Goal: Navigation & Orientation: Find specific page/section

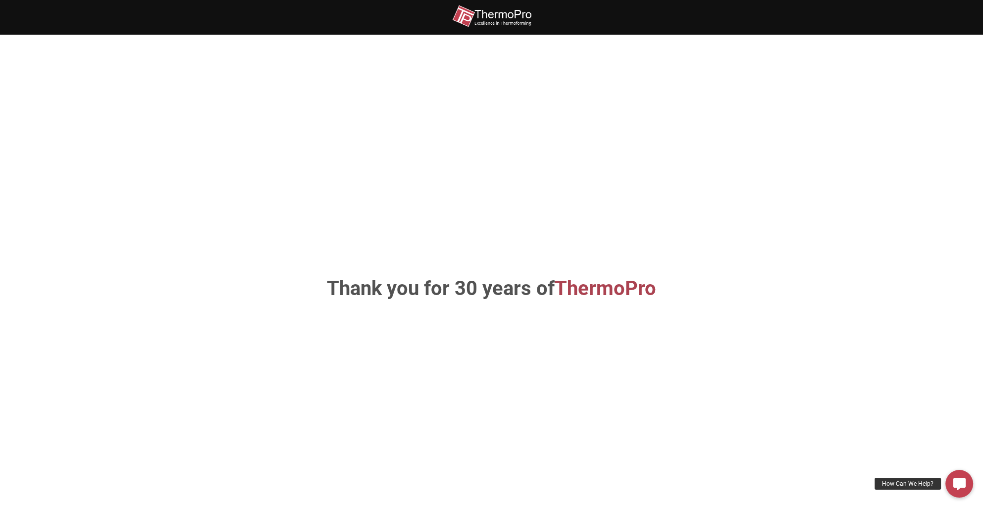
click at [493, 14] on img at bounding box center [491, 16] width 79 height 22
click at [594, 297] on span "ThermoPro" at bounding box center [606, 288] width 102 height 23
click at [487, 13] on img at bounding box center [491, 16] width 79 height 22
click at [494, 294] on h1 "Thank you for 30 years of ThermoPro" at bounding box center [491, 289] width 519 height 20
